Goal: Navigation & Orientation: Find specific page/section

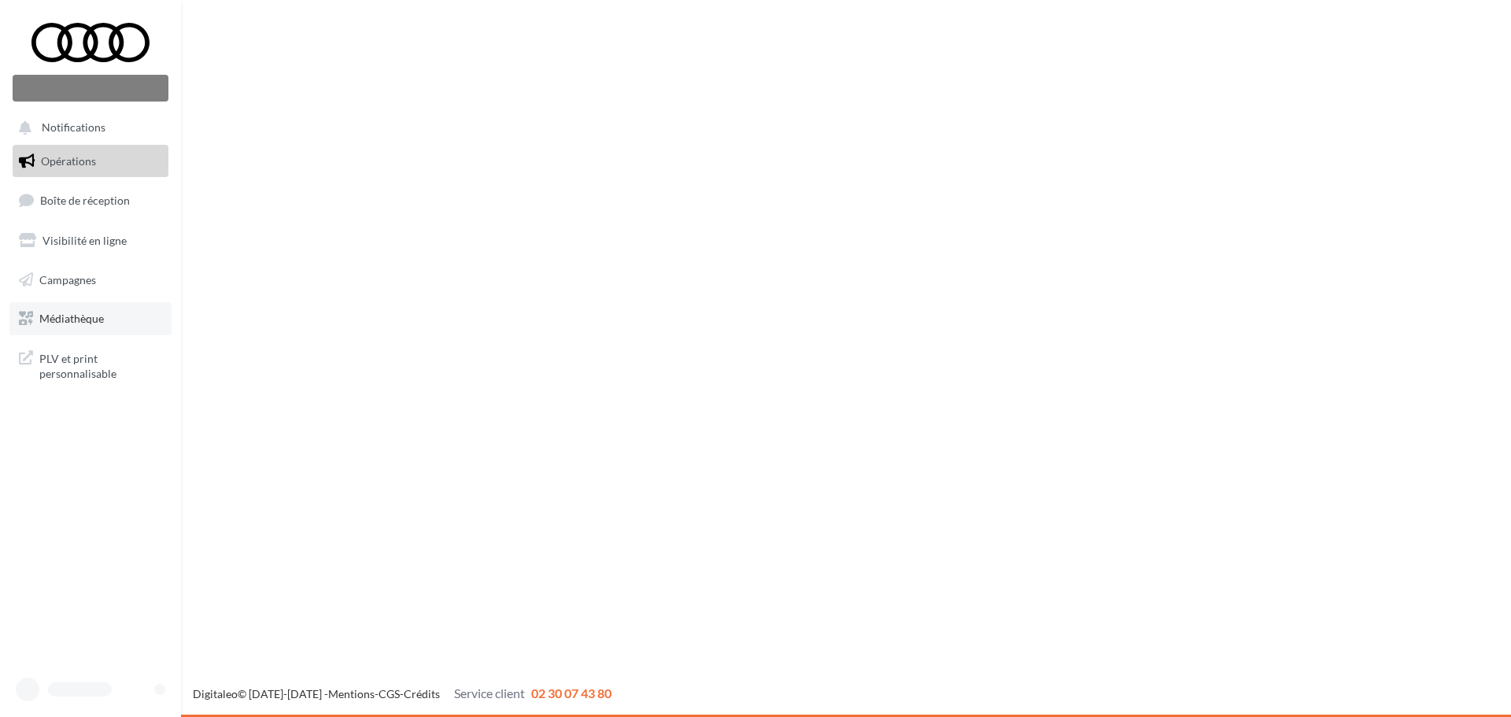
click at [72, 326] on link "Médiathèque" at bounding box center [90, 318] width 162 height 33
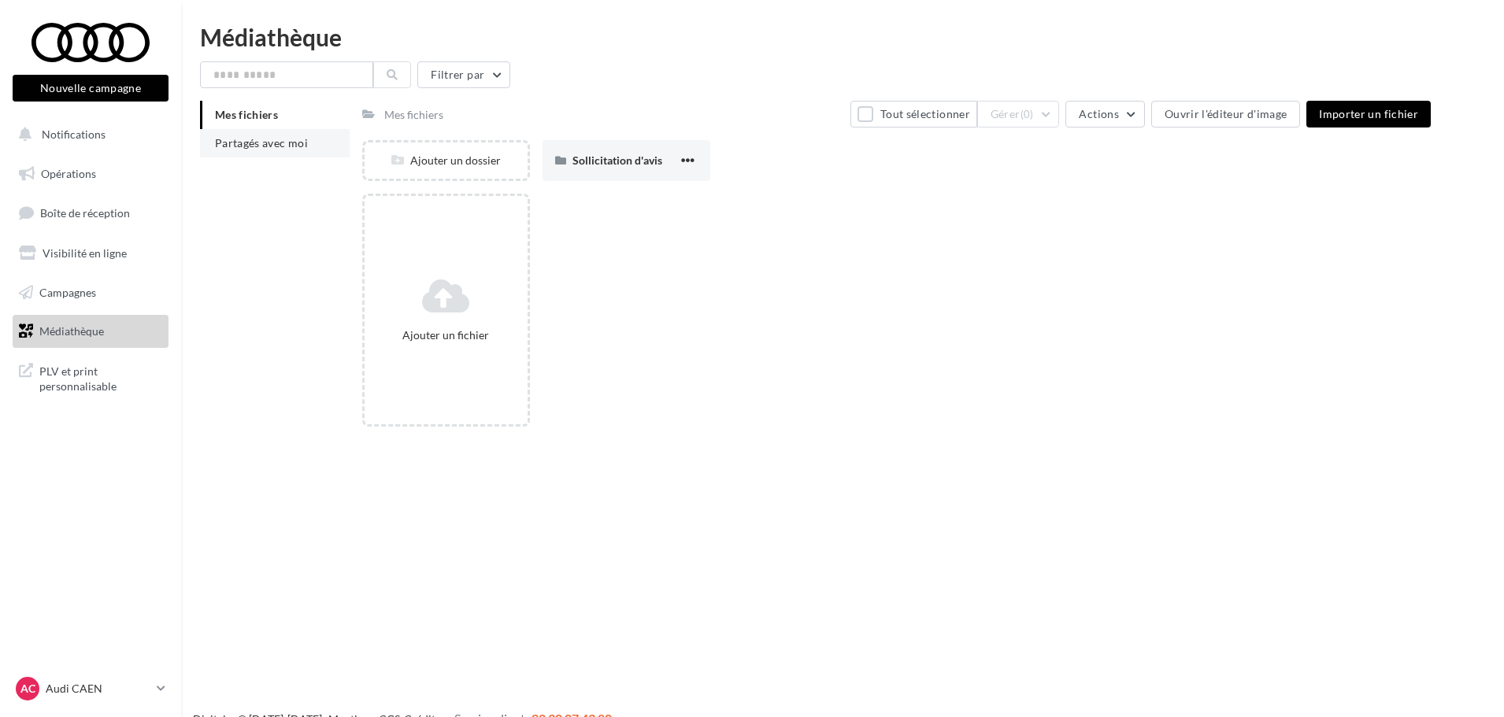
click at [253, 139] on span "Partagés avec moi" at bounding box center [261, 142] width 93 height 13
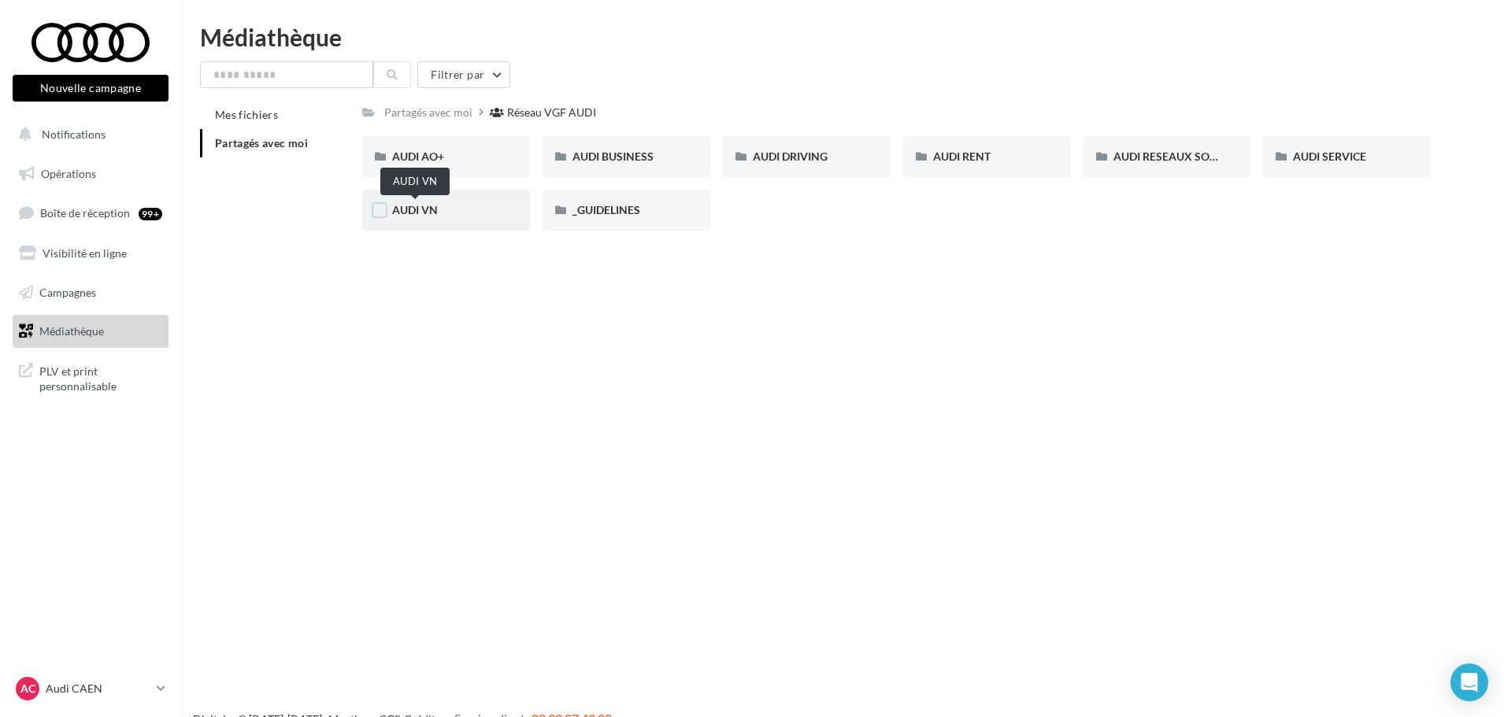
click at [420, 204] on span "AUDI VN" at bounding box center [415, 209] width 46 height 13
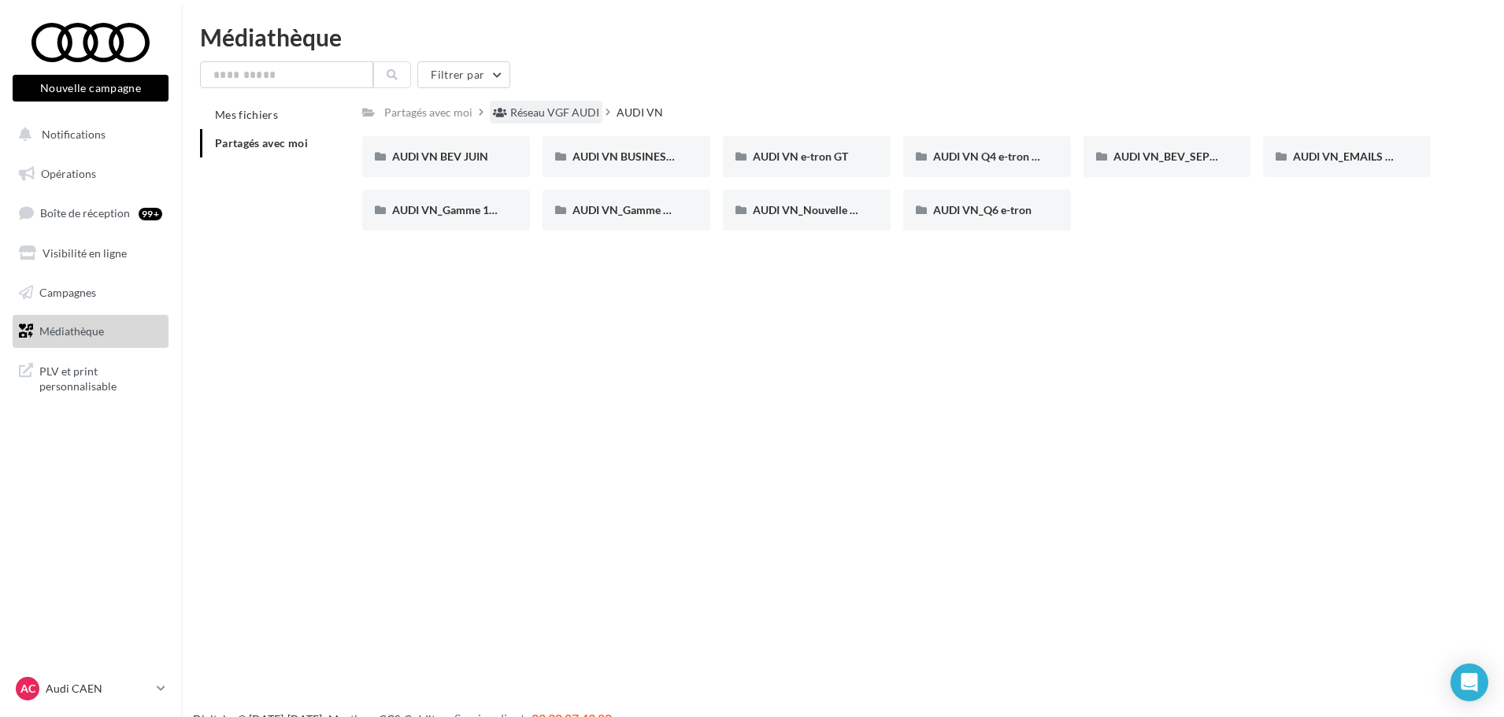
click at [570, 116] on div "Réseau VGF AUDI" at bounding box center [554, 113] width 89 height 16
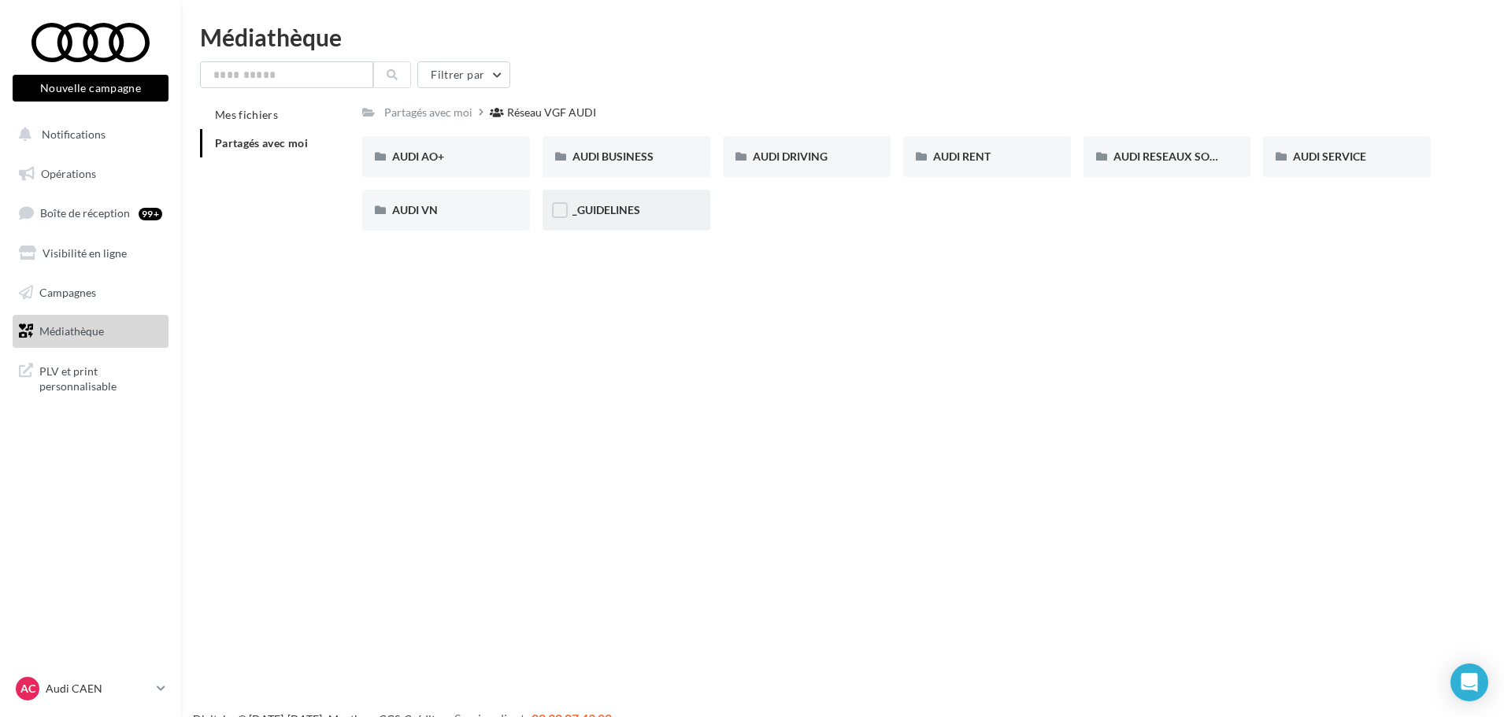
click at [652, 209] on div "_GUIDELINES" at bounding box center [626, 210] width 108 height 16
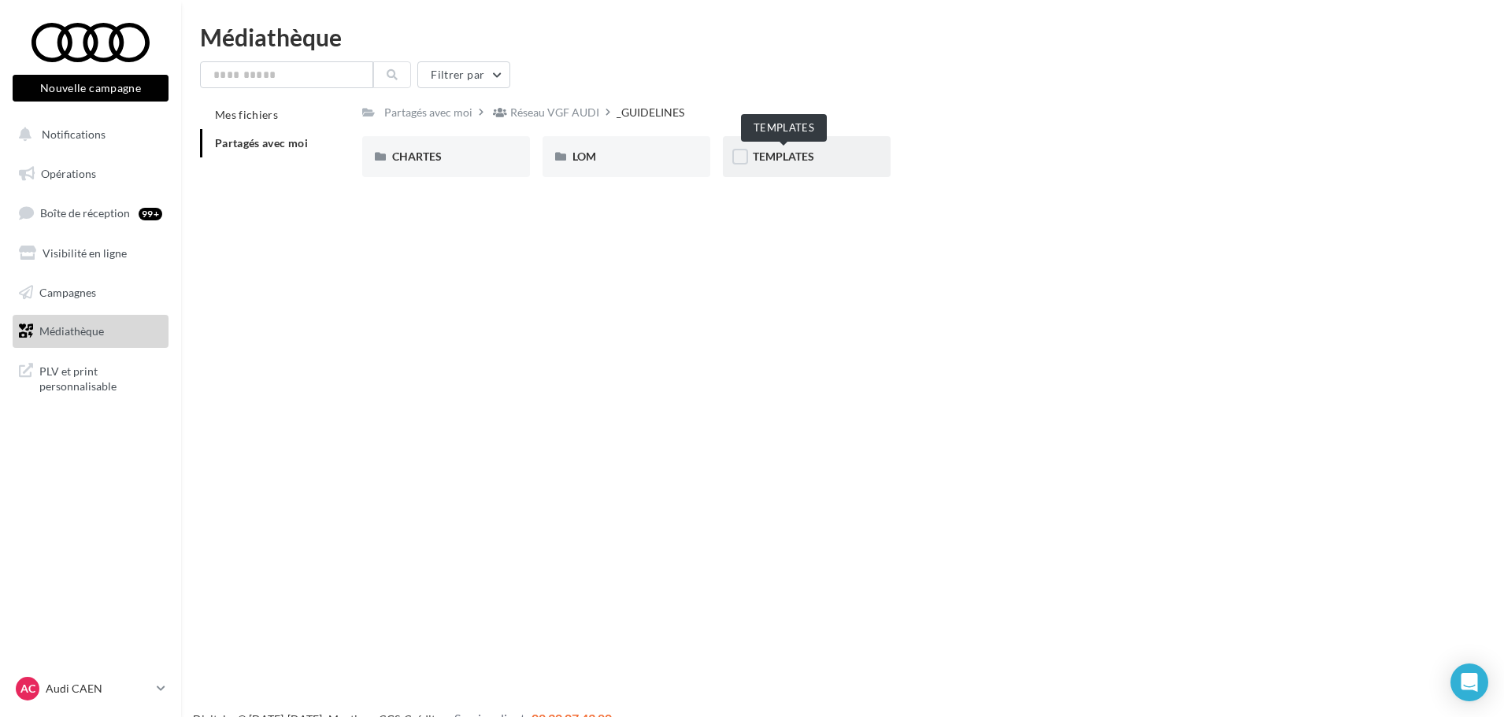
click at [771, 159] on span "TEMPLATES" at bounding box center [783, 156] width 61 height 13
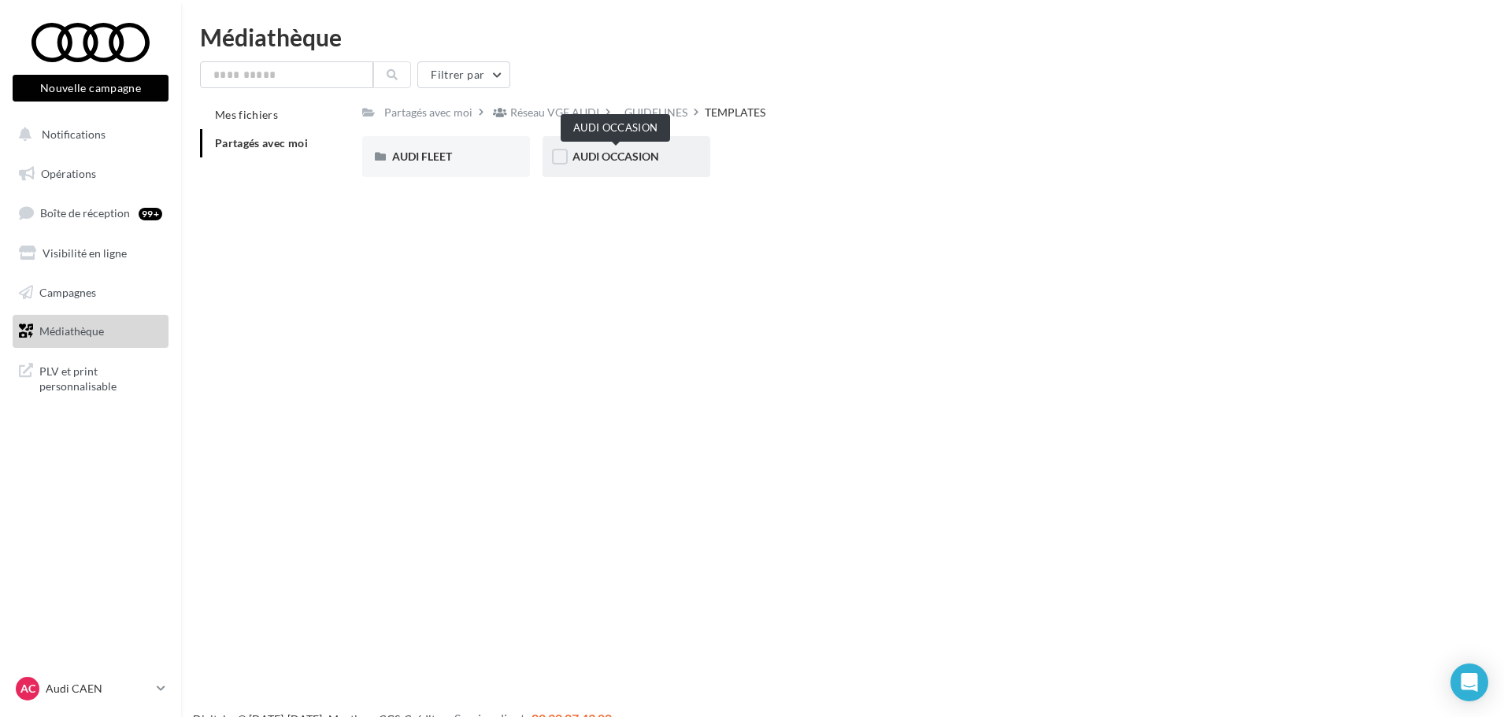
click at [609, 151] on span "AUDI OCCASION" at bounding box center [615, 156] width 87 height 13
click at [548, 111] on div "_GUIDELINES" at bounding box center [557, 113] width 68 height 16
click at [533, 115] on div "Réseau VGF AUDI" at bounding box center [554, 113] width 89 height 16
